Goal: Task Accomplishment & Management: Complete application form

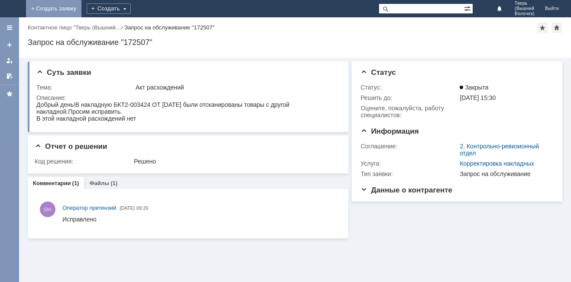
click at [81, 8] on link "+ Создать заявку" at bounding box center [53, 8] width 55 height 17
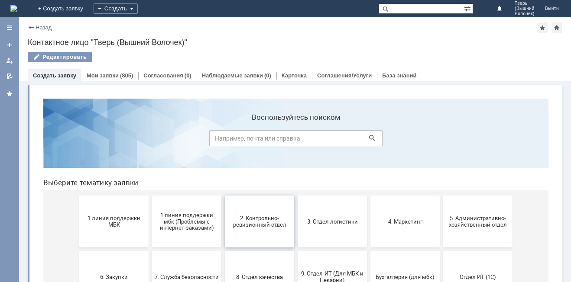
click at [259, 223] on span "2. Контрольно-ревизионный отдел" at bounding box center [259, 221] width 64 height 13
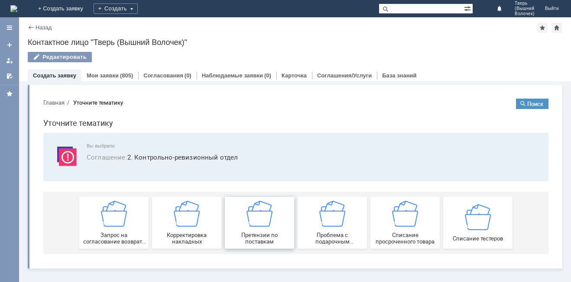
click at [263, 224] on img at bounding box center [259, 214] width 26 height 26
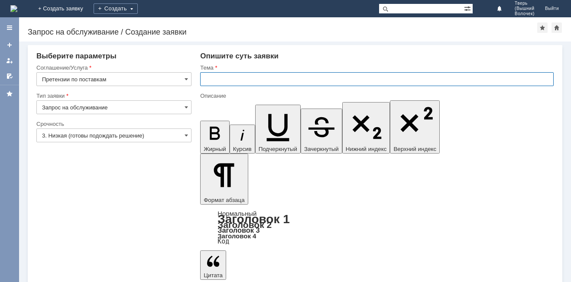
drag, startPoint x: 219, startPoint y: 81, endPoint x: 188, endPoint y: 176, distance: 99.8
click at [219, 83] on input "text" at bounding box center [376, 79] width 353 height 14
type input "АКТ РАСХОЖДЕНИЙ"
drag, startPoint x: 218, startPoint y: 2309, endPoint x: 213, endPoint y: 2323, distance: 15.2
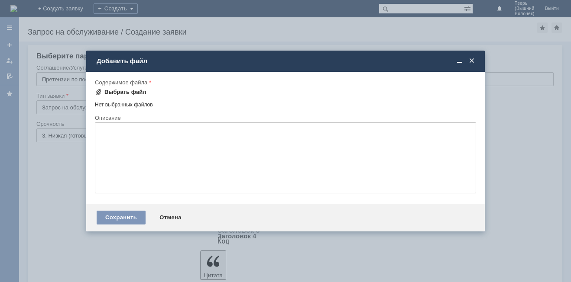
click at [112, 92] on div "Выбрать файл" at bounding box center [125, 92] width 42 height 7
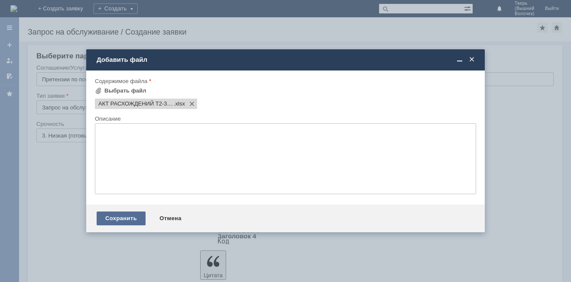
click at [115, 216] on div "Сохранить" at bounding box center [121, 219] width 49 height 14
